Goal: Task Accomplishment & Management: Manage account settings

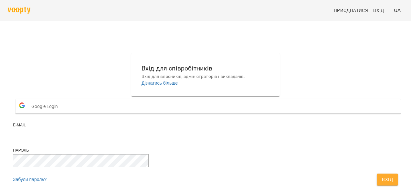
type input "**********"
click at [382, 175] on span "Вхід" at bounding box center [387, 179] width 11 height 8
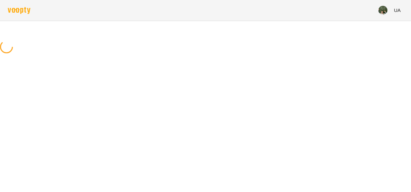
scroll to position [0, 0]
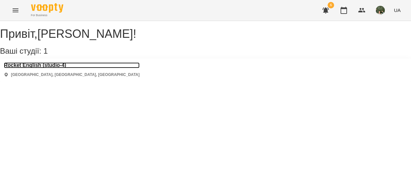
click at [55, 68] on h3 "Rocket English (studio-4)" at bounding box center [72, 65] width 136 height 6
click at [55, 72] on div "Привіт , [PERSON_NAME] ! Ваші студії: 1 Rocket English (studio-4) [GEOGRAPHIC_D…" at bounding box center [205, 51] width 411 height 60
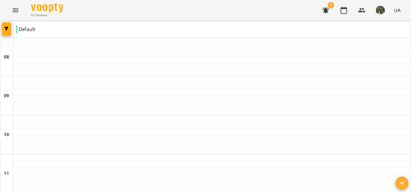
click at [381, 13] on img "button" at bounding box center [380, 10] width 9 height 9
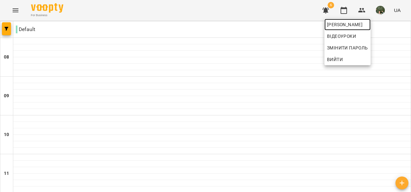
click at [368, 26] on span "[PERSON_NAME]" at bounding box center [347, 25] width 41 height 8
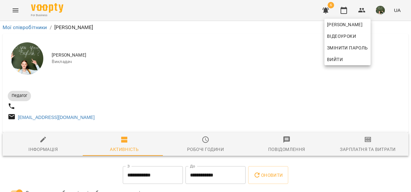
click at [66, 58] on div at bounding box center [205, 96] width 411 height 192
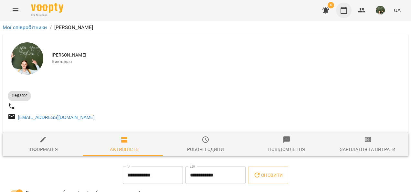
click at [349, 12] on button "button" at bounding box center [344, 11] width 16 height 16
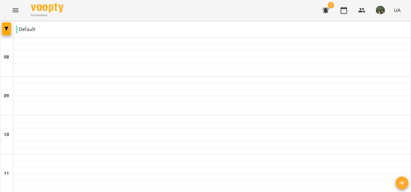
scroll to position [339, 0]
click at [381, 9] on img "button" at bounding box center [380, 10] width 9 height 9
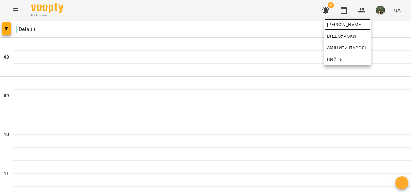
click at [368, 28] on span "[PERSON_NAME]" at bounding box center [347, 25] width 41 height 8
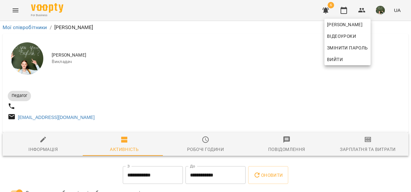
drag, startPoint x: 410, startPoint y: 37, endPoint x: 412, endPoint y: 50, distance: 12.4
click at [264, 72] on div at bounding box center [205, 96] width 411 height 192
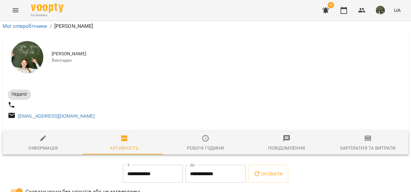
scroll to position [52, 0]
click at [198, 134] on span "Робочі години" at bounding box center [205, 142] width 73 height 17
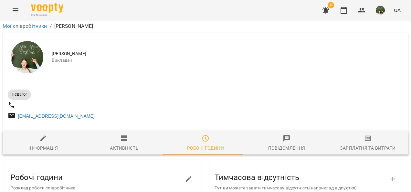
scroll to position [19, 0]
click at [324, 11] on icon "button" at bounding box center [325, 10] width 6 height 6
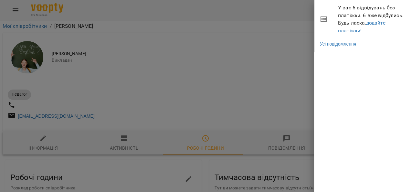
click at [246, 83] on div at bounding box center [205, 96] width 411 height 192
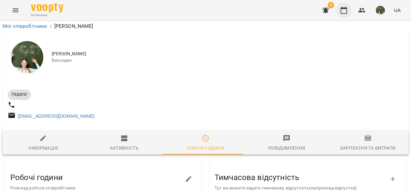
click at [347, 13] on icon "button" at bounding box center [344, 10] width 8 height 8
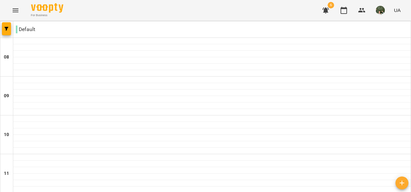
click at [15, 11] on icon "Menu" at bounding box center [16, 10] width 8 height 8
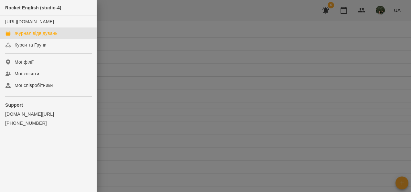
click at [51, 37] on div "Журнал відвідувань" at bounding box center [36, 33] width 43 height 6
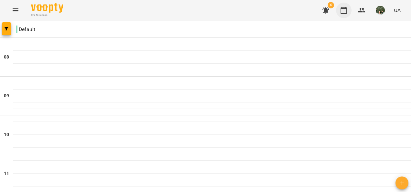
click at [343, 10] on icon "button" at bounding box center [344, 10] width 8 height 8
click at [14, 11] on icon "Menu" at bounding box center [16, 10] width 8 height 8
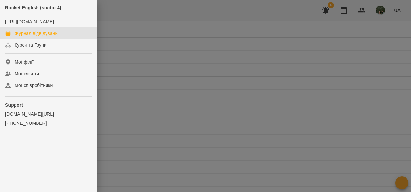
click at [119, 25] on div at bounding box center [205, 96] width 411 height 192
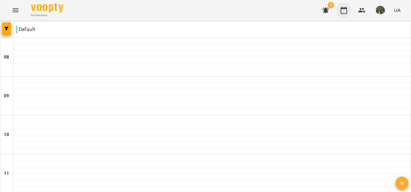
click at [342, 9] on icon "button" at bounding box center [344, 10] width 8 height 8
click at [6, 28] on icon "button" at bounding box center [7, 29] width 4 height 4
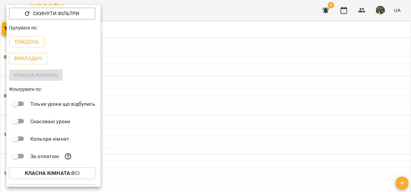
click at [37, 74] on div "Класна кімната" at bounding box center [53, 75] width 94 height 17
click at [34, 59] on p "Викладач" at bounding box center [28, 59] width 28 height 8
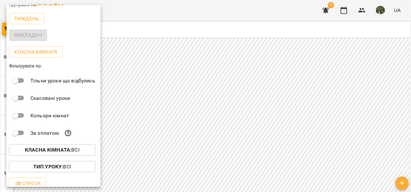
scroll to position [29, 0]
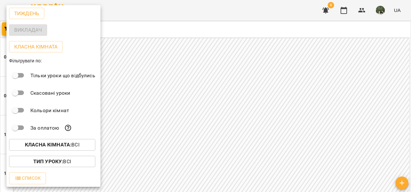
click at [341, 9] on div at bounding box center [205, 96] width 411 height 192
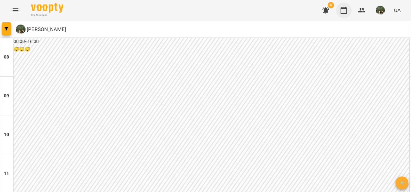
click at [345, 12] on icon "button" at bounding box center [344, 10] width 8 height 8
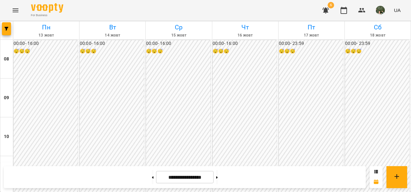
scroll to position [281, 0]
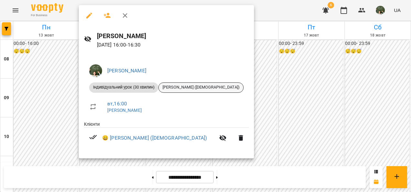
click at [183, 86] on span "[PERSON_NAME] ([DEMOGRAPHIC_DATA])" at bounding box center [201, 87] width 85 height 6
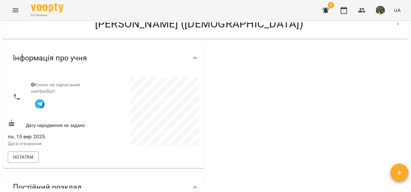
scroll to position [16, 0]
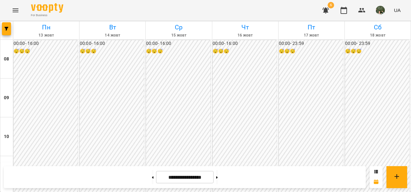
scroll to position [311, 0]
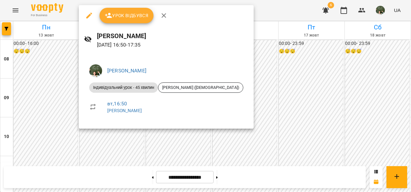
click at [163, 15] on icon "button" at bounding box center [164, 15] width 5 height 5
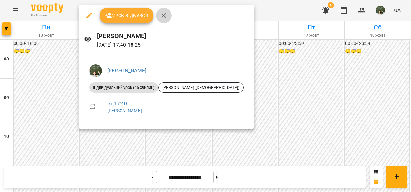
click at [162, 15] on icon "button" at bounding box center [164, 16] width 8 height 8
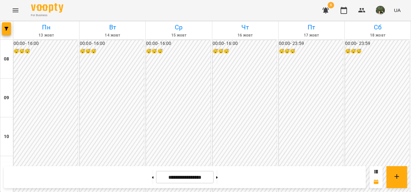
scroll to position [345, 0]
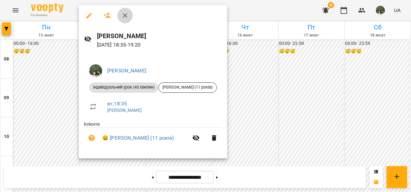
click at [127, 15] on icon "button" at bounding box center [125, 16] width 8 height 8
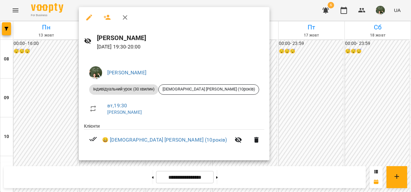
click at [125, 18] on icon "button" at bounding box center [125, 18] width 8 height 8
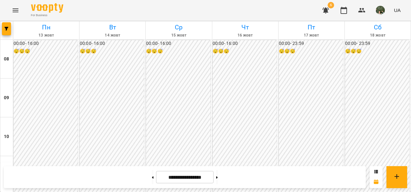
scroll to position [293, 0]
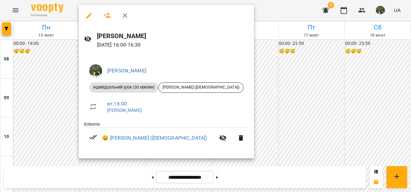
click at [298, 80] on div at bounding box center [205, 96] width 411 height 192
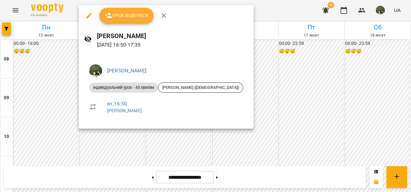
click at [245, 49] on div at bounding box center [205, 96] width 411 height 192
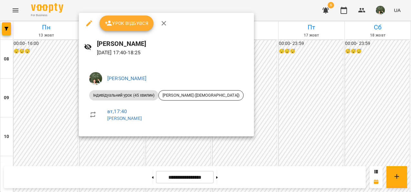
click at [231, 56] on div at bounding box center [205, 96] width 411 height 192
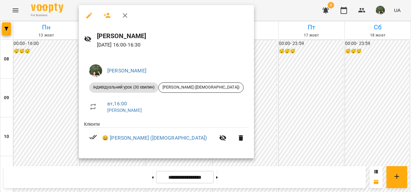
click at [258, 36] on div at bounding box center [205, 96] width 411 height 192
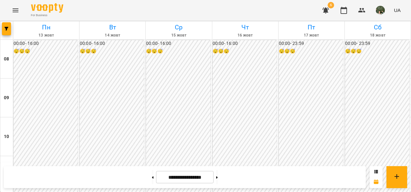
scroll to position [349, 0]
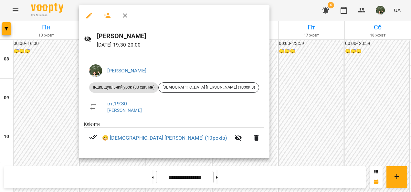
click at [127, 16] on icon "button" at bounding box center [125, 16] width 8 height 8
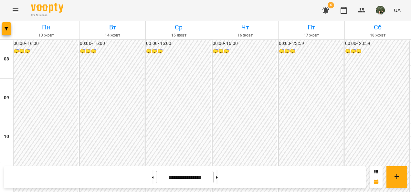
scroll to position [280, 0]
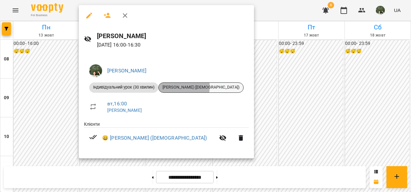
click at [173, 87] on span "[PERSON_NAME] ([DEMOGRAPHIC_DATA])" at bounding box center [201, 87] width 85 height 6
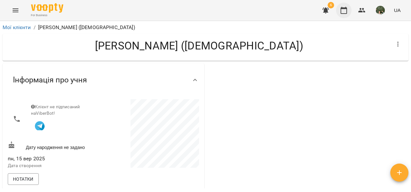
click at [348, 12] on button "button" at bounding box center [344, 11] width 16 height 16
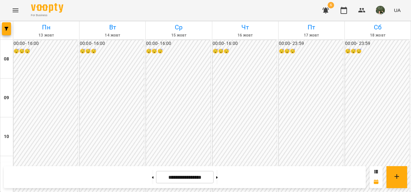
scroll to position [304, 0]
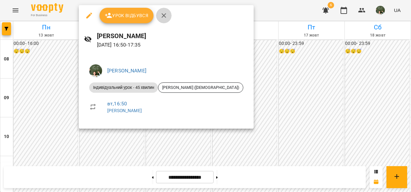
click at [166, 15] on icon "button" at bounding box center [164, 16] width 8 height 8
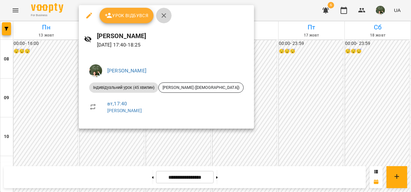
click at [164, 17] on icon "button" at bounding box center [164, 16] width 8 height 8
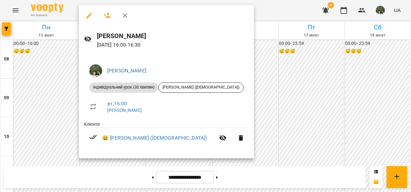
click at [309, 81] on div at bounding box center [205, 96] width 411 height 192
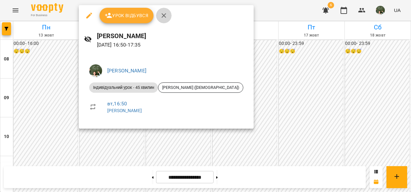
click at [163, 14] on icon "button" at bounding box center [164, 16] width 8 height 8
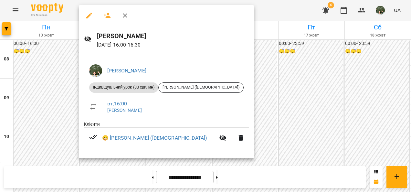
click at [127, 16] on icon "button" at bounding box center [125, 16] width 8 height 8
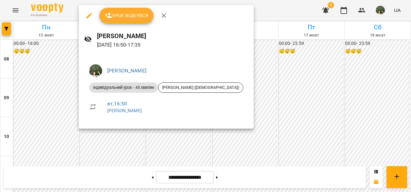
click at [162, 13] on icon "button" at bounding box center [164, 16] width 8 height 8
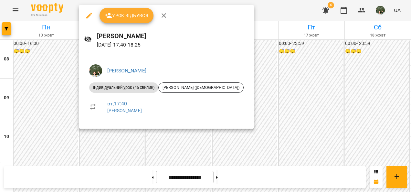
click at [296, 77] on div at bounding box center [205, 96] width 411 height 192
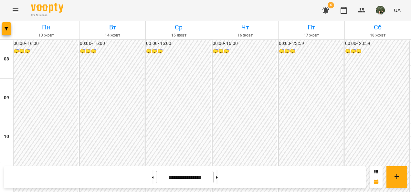
scroll to position [374, 0]
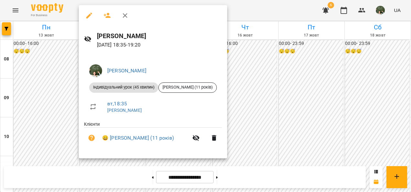
click at [50, 107] on div at bounding box center [205, 96] width 411 height 192
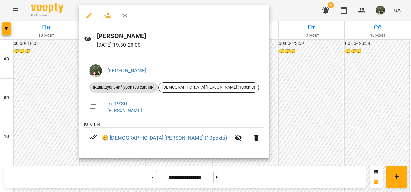
click at [232, 16] on div at bounding box center [174, 15] width 191 height 21
click at [122, 13] on icon "button" at bounding box center [125, 16] width 8 height 8
